Goal: Communication & Community: Ask a question

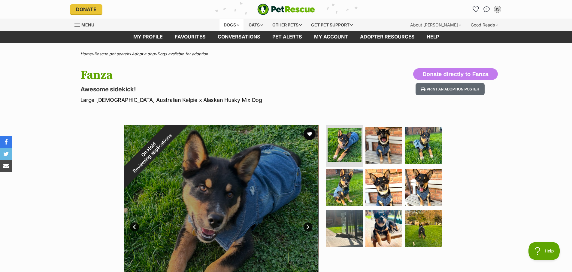
click at [234, 26] on div "Dogs" at bounding box center [231, 25] width 24 height 12
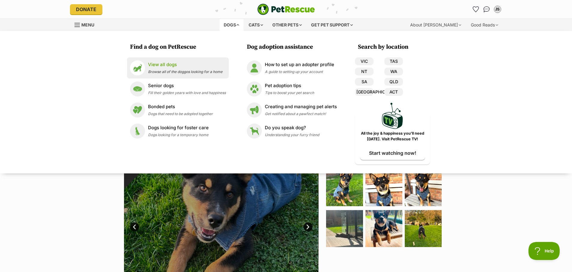
click at [168, 67] on p "View all dogs" at bounding box center [185, 64] width 74 height 7
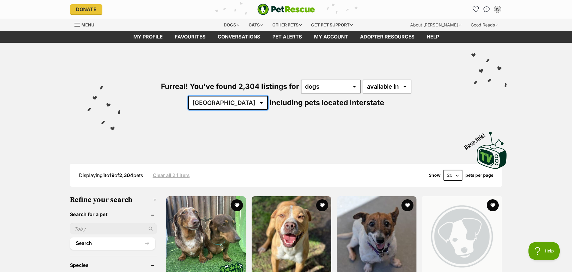
click at [268, 96] on select "[GEOGRAPHIC_DATA] [GEOGRAPHIC_DATA] [GEOGRAPHIC_DATA] [GEOGRAPHIC_DATA] [GEOGRA…" at bounding box center [228, 103] width 80 height 14
select select "VIC"
click at [268, 96] on select "Australia ACT NSW NT QLD SA TAS VIC WA" at bounding box center [228, 103] width 80 height 14
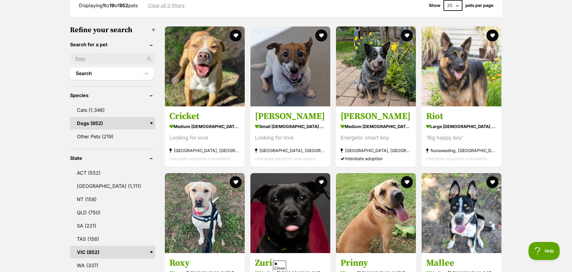
scroll to position [279, 0]
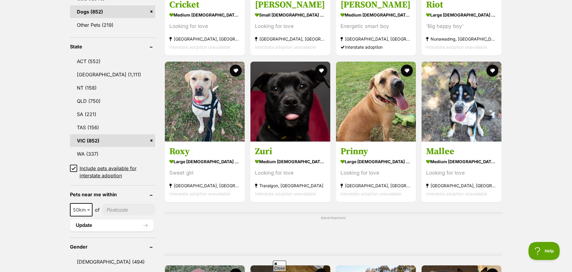
drag, startPoint x: 74, startPoint y: 167, endPoint x: 82, endPoint y: 181, distance: 15.6
click at [74, 167] on icon at bounding box center [73, 168] width 4 height 4
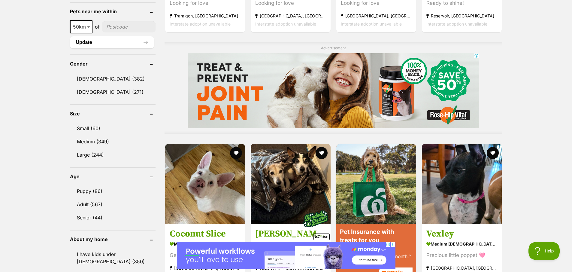
scroll to position [434, 0]
click at [124, 28] on input"] "postcode" at bounding box center [128, 26] width 53 height 11
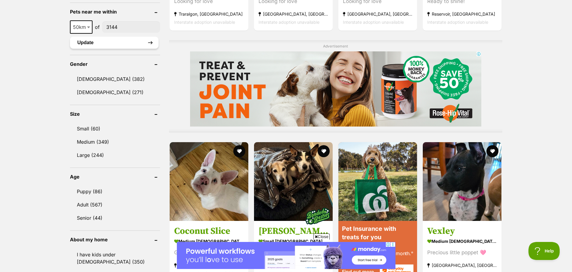
type input"] "3144"
click at [138, 41] on button "Update" at bounding box center [114, 43] width 89 height 12
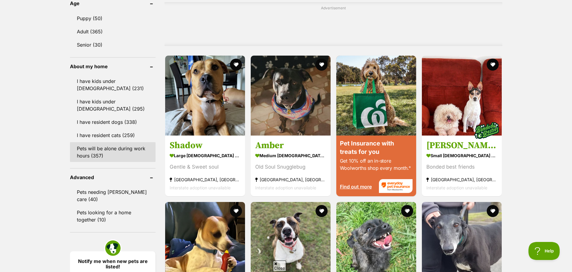
click at [110, 151] on link "Pets will be alone during work hours (357)" at bounding box center [113, 152] width 86 height 20
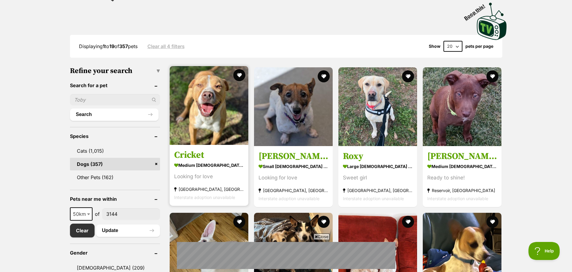
click at [217, 124] on img at bounding box center [209, 105] width 79 height 79
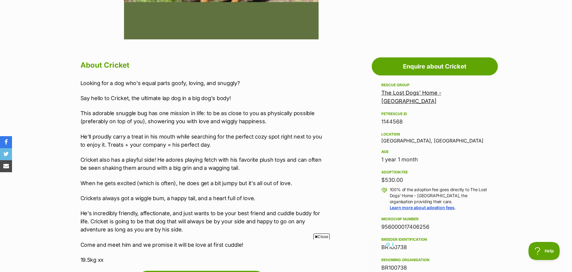
click at [167, 217] on p "He's incredibly friendly, affectionate, and just wants to be your best friend a…" at bounding box center [204, 221] width 248 height 24
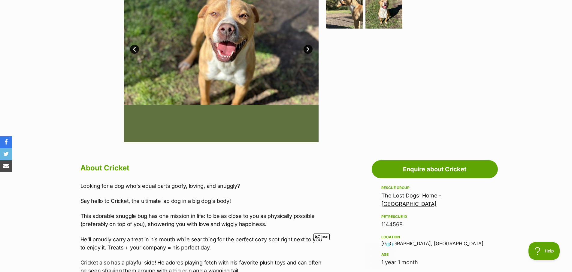
scroll to position [46, 0]
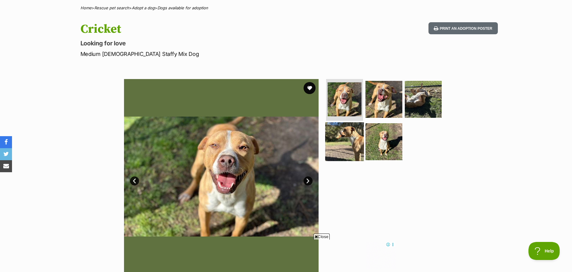
click at [336, 135] on img at bounding box center [344, 141] width 39 height 39
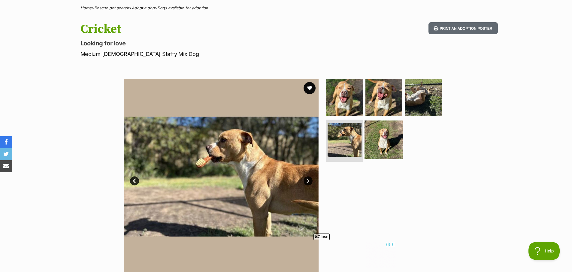
click at [388, 140] on img at bounding box center [383, 139] width 39 height 39
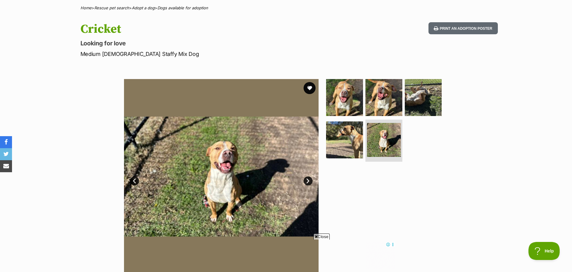
click at [310, 236] on img at bounding box center [221, 176] width 194 height 194
click at [322, 236] on span "Close" at bounding box center [321, 236] width 16 height 6
click at [367, 90] on img at bounding box center [383, 97] width 39 height 39
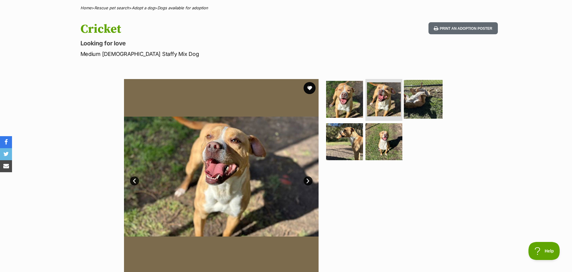
click at [428, 91] on img at bounding box center [423, 99] width 39 height 39
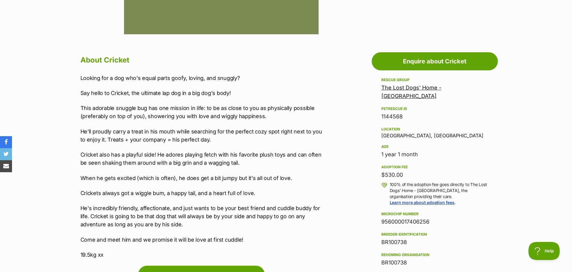
scroll to position [0, 0]
click at [155, 192] on p "Crickets always got a wiggle bum, a happy tail, and a heart full of love." at bounding box center [204, 193] width 248 height 8
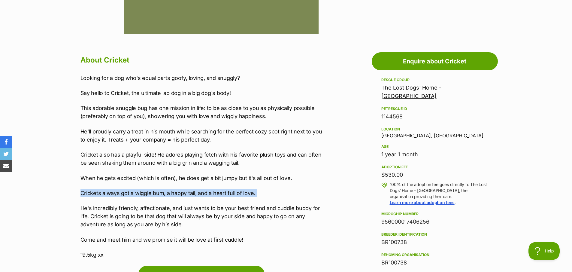
click at [155, 192] on p "Crickets always got a wiggle bum, a happy tail, and a heart full of love." at bounding box center [204, 193] width 248 height 8
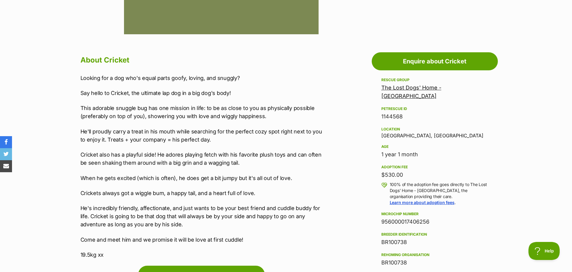
click at [142, 216] on p "He's incredibly friendly, affectionate, and just wants to be your best friend a…" at bounding box center [204, 216] width 248 height 24
click at [146, 164] on p "Cricket also has a playful side! He adores playing fetch with his favorite plus…" at bounding box center [204, 158] width 248 height 16
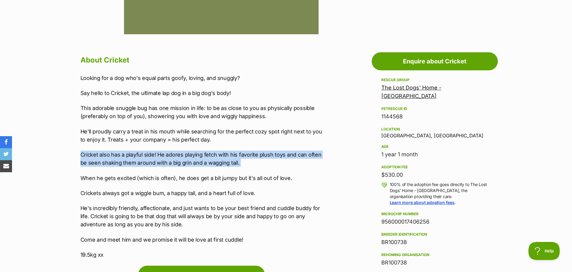
click at [146, 164] on p "Cricket also has a playful side! He adores playing fetch with his favorite plus…" at bounding box center [204, 158] width 248 height 16
click at [160, 133] on p "He'll proudly carry a treat in his mouth while searching for the perfect cozy s…" at bounding box center [204, 135] width 248 height 16
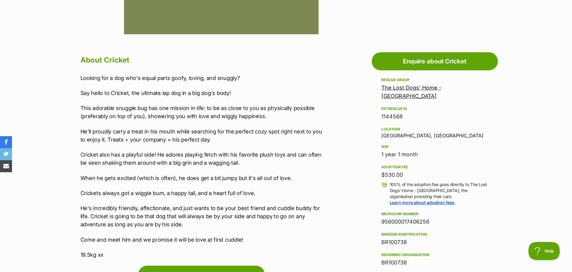
click at [160, 133] on p "He'll proudly carry a treat in his mouth while searching for the perfect cozy s…" at bounding box center [204, 135] width 248 height 16
click at [146, 113] on p "This adorable snuggle bug has one mission in life: to be as close to you as phy…" at bounding box center [204, 112] width 248 height 16
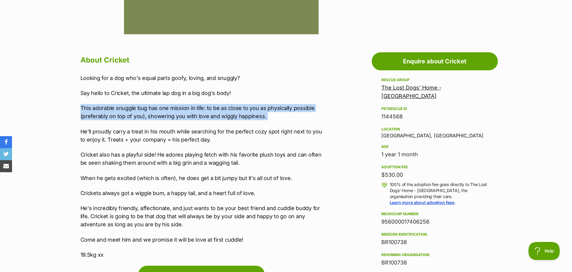
click at [146, 113] on p "This adorable snuggle bug has one mission in life: to be as close to you as phy…" at bounding box center [204, 112] width 248 height 16
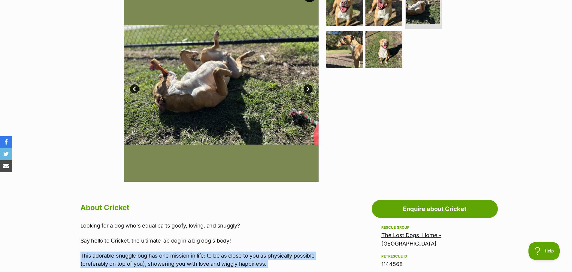
scroll to position [79, 0]
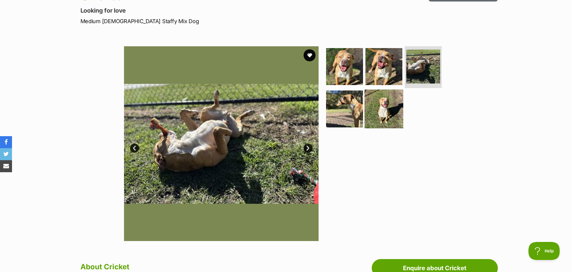
click at [393, 105] on img at bounding box center [383, 108] width 39 height 39
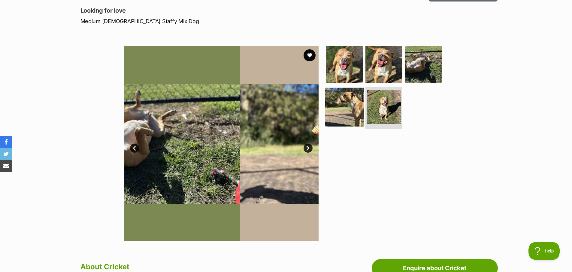
scroll to position [0, 0]
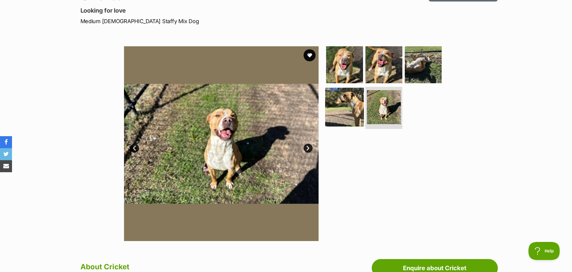
click at [338, 111] on img at bounding box center [344, 107] width 39 height 39
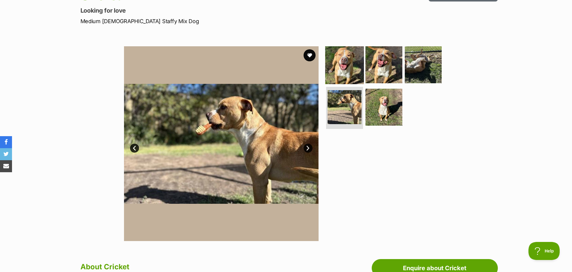
click at [350, 70] on img at bounding box center [344, 64] width 39 height 39
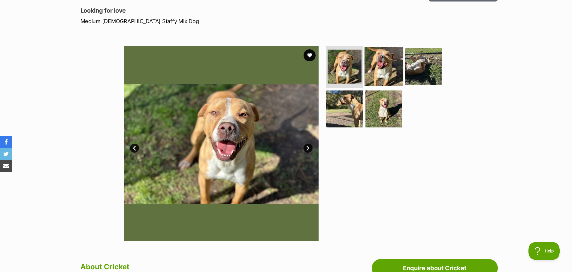
click at [383, 68] on img at bounding box center [383, 66] width 39 height 39
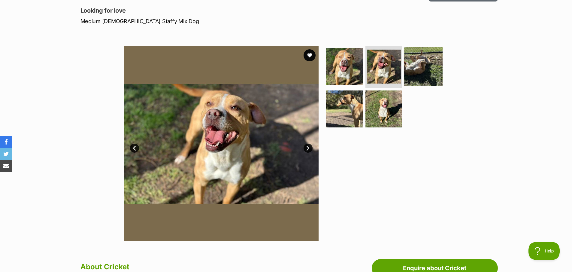
click at [420, 69] on img at bounding box center [423, 66] width 39 height 39
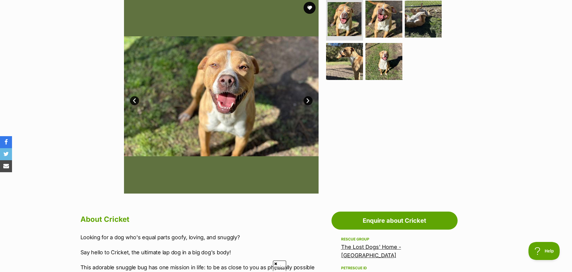
scroll to position [201, 0]
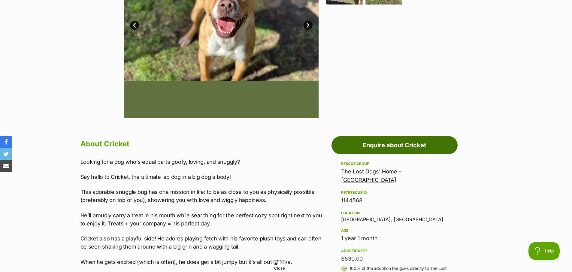
click at [401, 145] on link "Enquire about Cricket" at bounding box center [394, 145] width 126 height 18
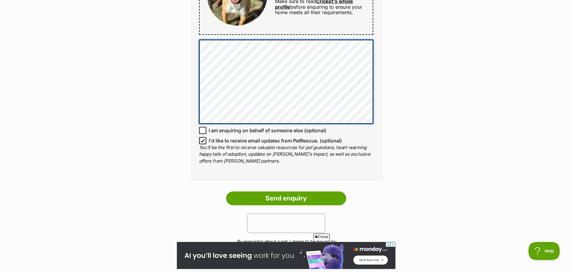
scroll to position [340, 0]
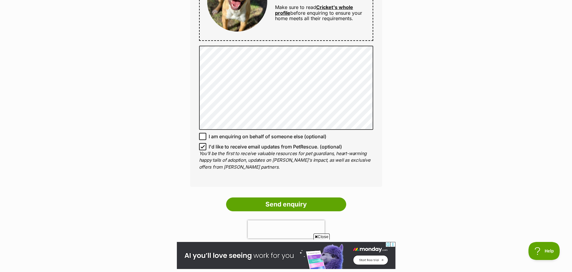
click at [202, 146] on icon at bounding box center [202, 146] width 4 height 4
click at [202, 146] on input "I'd like to receive email updates from PetRescue. (optional)" at bounding box center [202, 146] width 7 height 7
checkbox input "false"
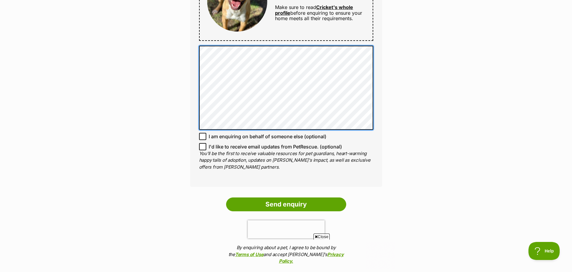
scroll to position [0, 0]
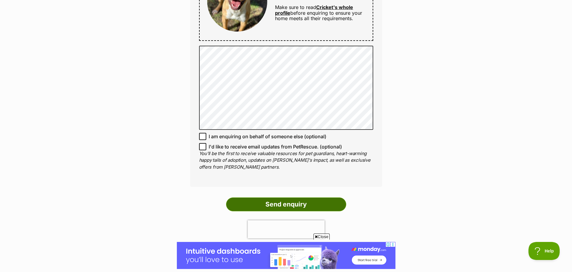
click at [282, 199] on input "Send enquiry" at bounding box center [286, 204] width 120 height 14
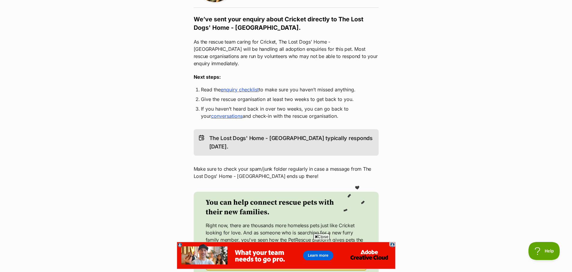
click at [247, 86] on link "enquiry checklist" at bounding box center [240, 89] width 38 height 6
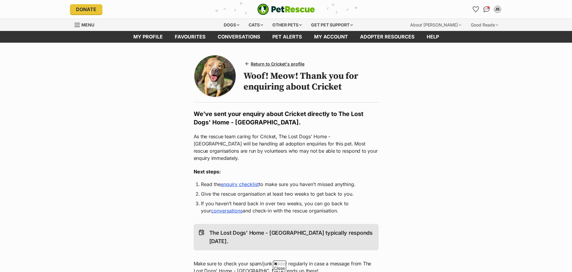
scroll to position [95, 0]
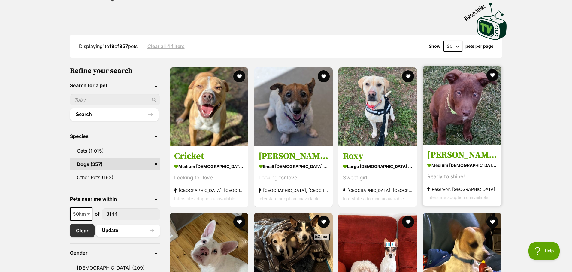
click at [465, 112] on img at bounding box center [461, 105] width 79 height 79
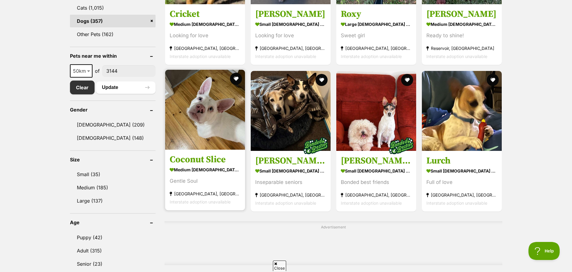
click at [209, 123] on img at bounding box center [205, 110] width 80 height 80
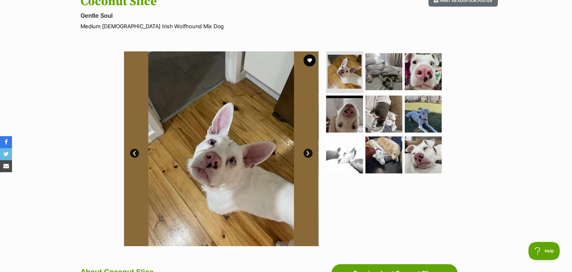
scroll to position [114, 0]
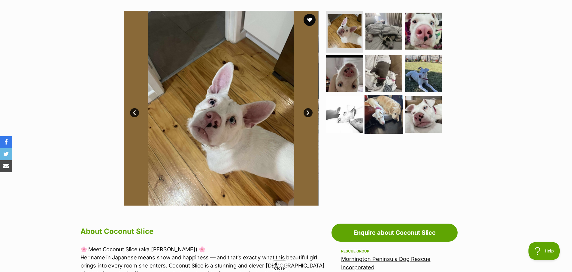
click at [377, 111] on img at bounding box center [383, 114] width 39 height 39
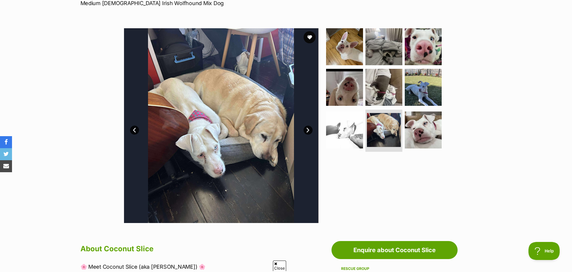
scroll to position [66, 0]
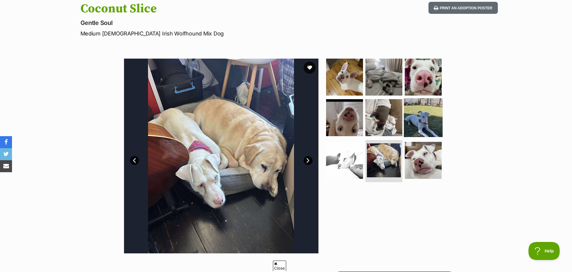
click at [426, 118] on img at bounding box center [423, 117] width 39 height 39
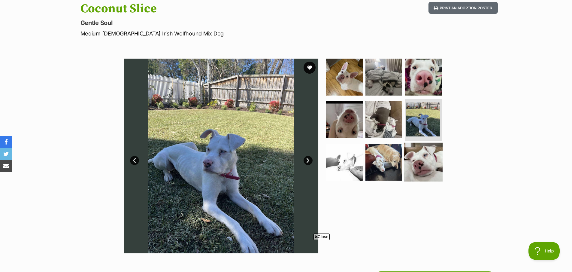
scroll to position [0, 0]
click at [427, 162] on img at bounding box center [423, 162] width 39 height 39
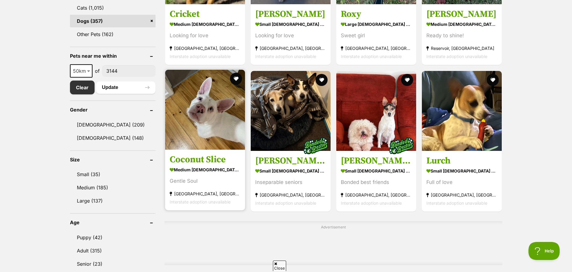
click at [207, 104] on img at bounding box center [205, 110] width 80 height 80
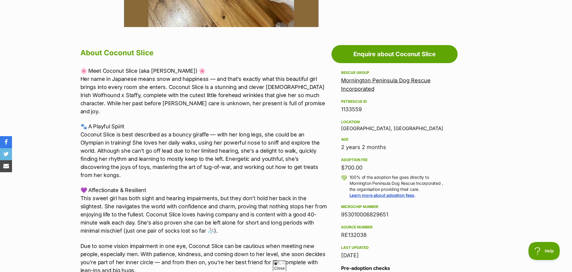
click at [180, 205] on p "💜 Affectionate & Resilient This sweet girl has both sight and hearing impairmen…" at bounding box center [204, 210] width 248 height 49
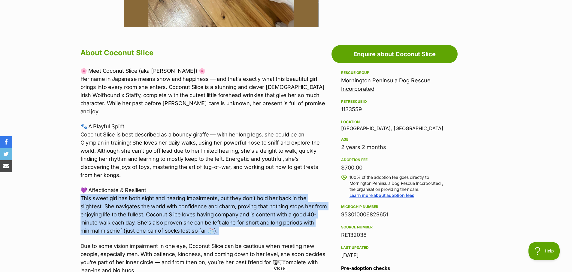
click at [180, 205] on p "💜 Affectionate & Resilient This sweet girl has both sight and hearing impairmen…" at bounding box center [204, 210] width 248 height 49
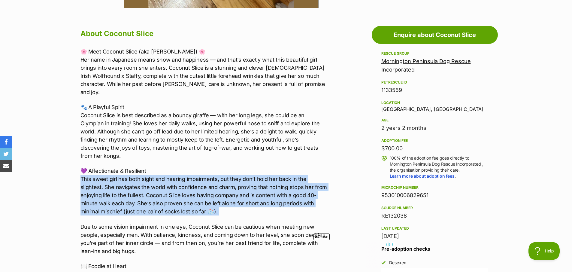
scroll to position [312, 0]
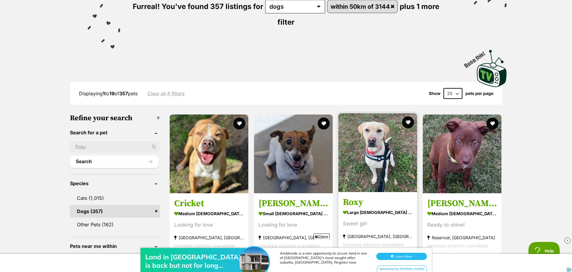
scroll to position [94, 0]
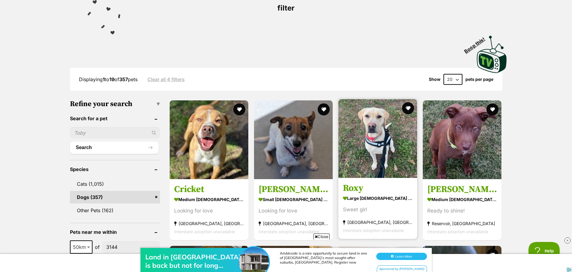
click at [379, 155] on img at bounding box center [377, 138] width 79 height 79
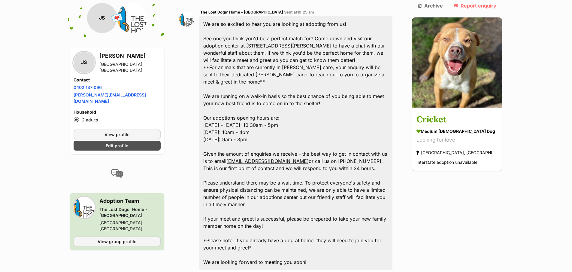
scroll to position [384, 0]
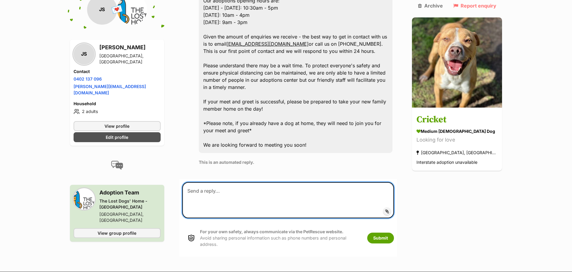
click at [268, 182] on textarea at bounding box center [288, 200] width 212 height 36
type textarea "thanks for this - let us know what is best next steps to chat about cricket!"
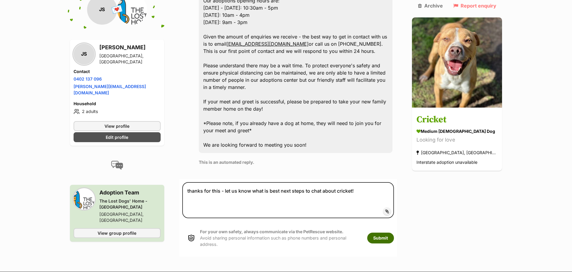
click at [394, 232] on button "Submit" at bounding box center [380, 237] width 27 height 11
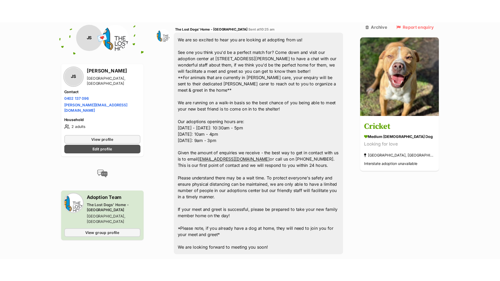
scroll to position [272, 0]
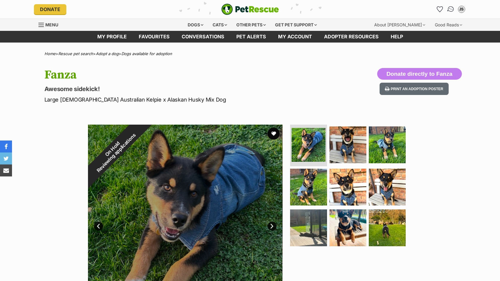
click at [452, 10] on img "Conversations" at bounding box center [450, 9] width 8 height 8
